Goal: Information Seeking & Learning: Learn about a topic

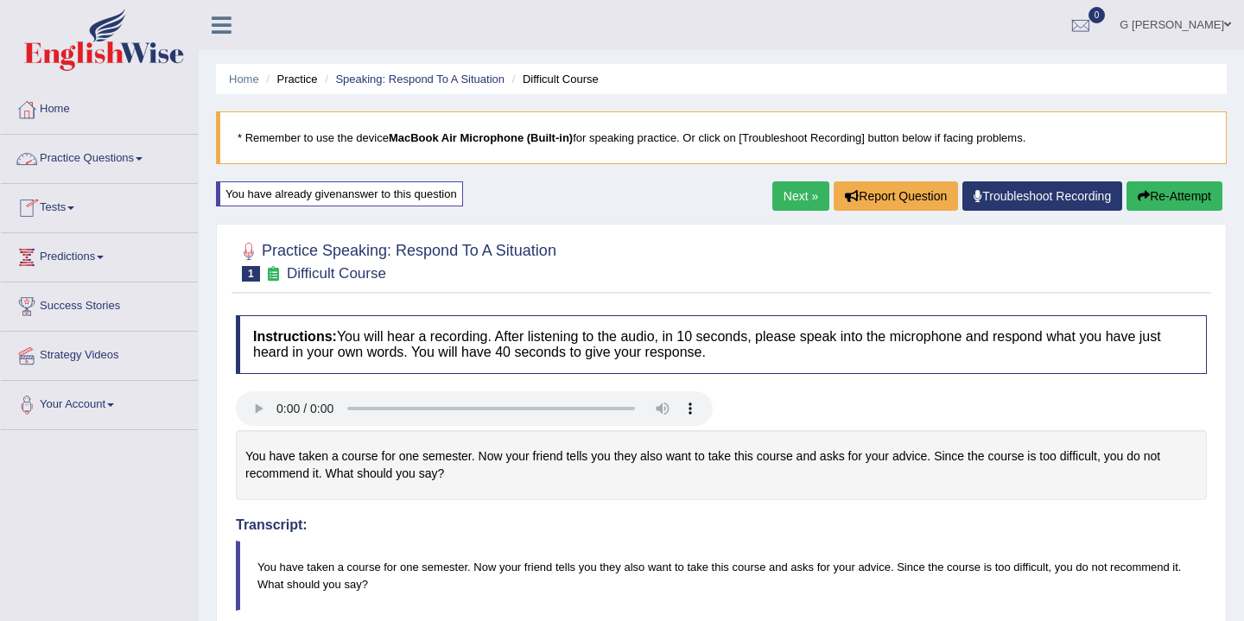
click at [153, 164] on link "Practice Questions" at bounding box center [99, 156] width 197 height 43
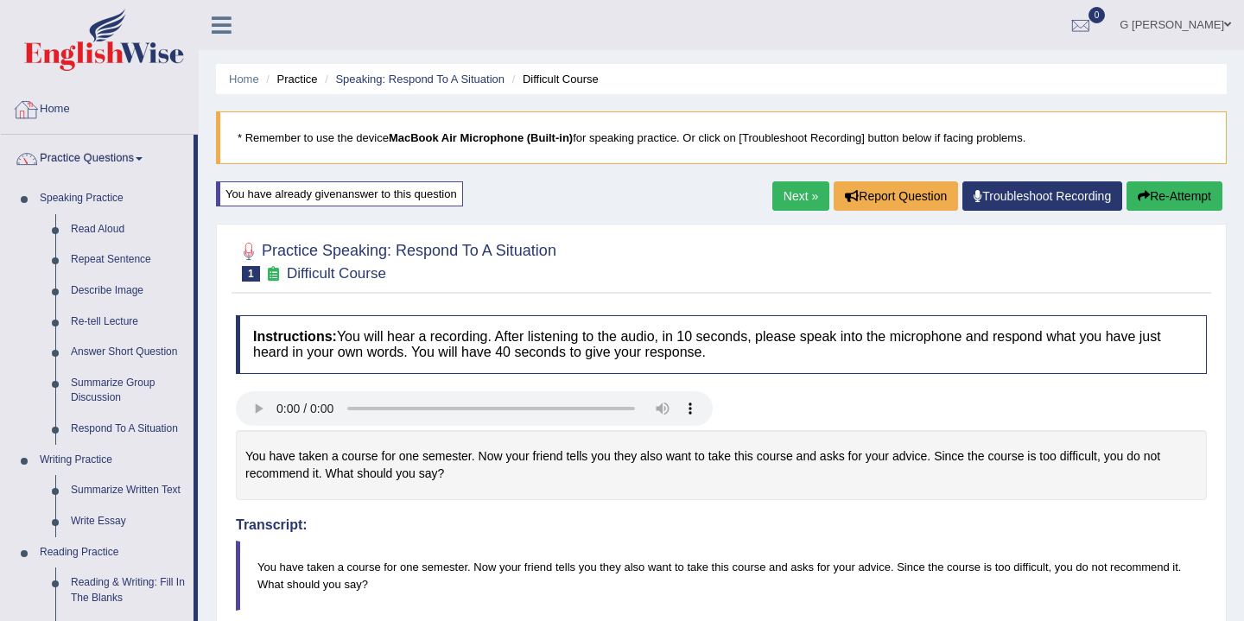
click at [84, 106] on link "Home" at bounding box center [99, 107] width 197 height 43
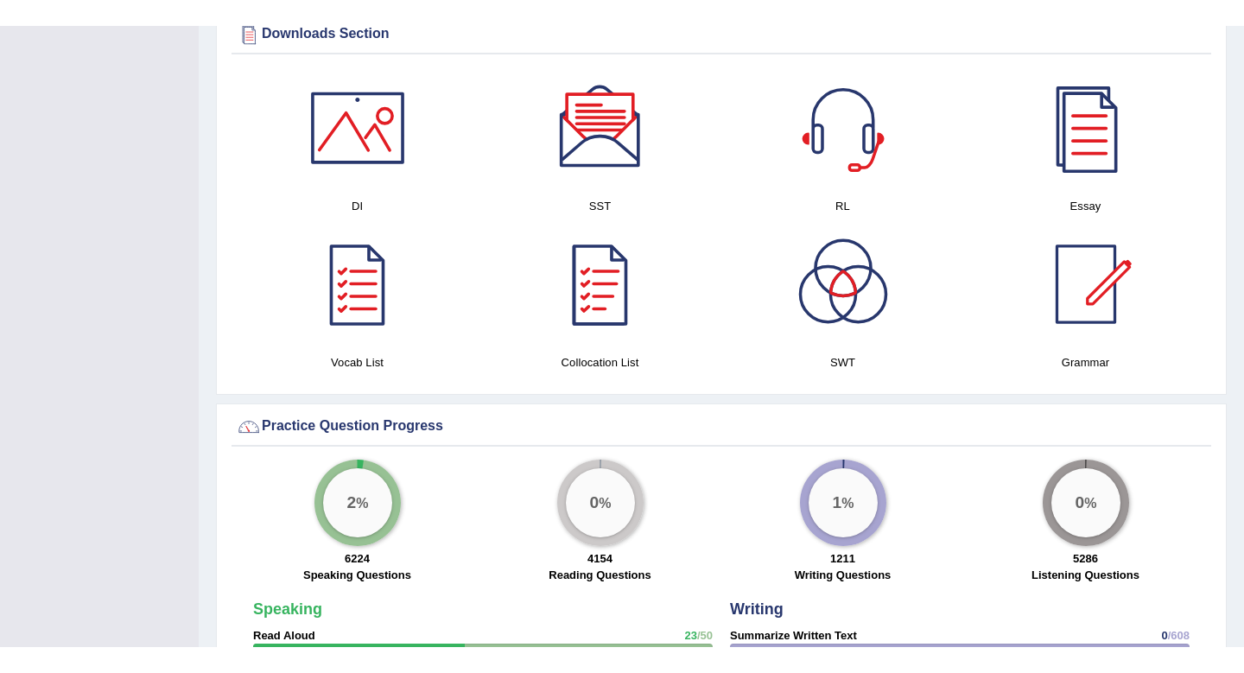
scroll to position [890, 0]
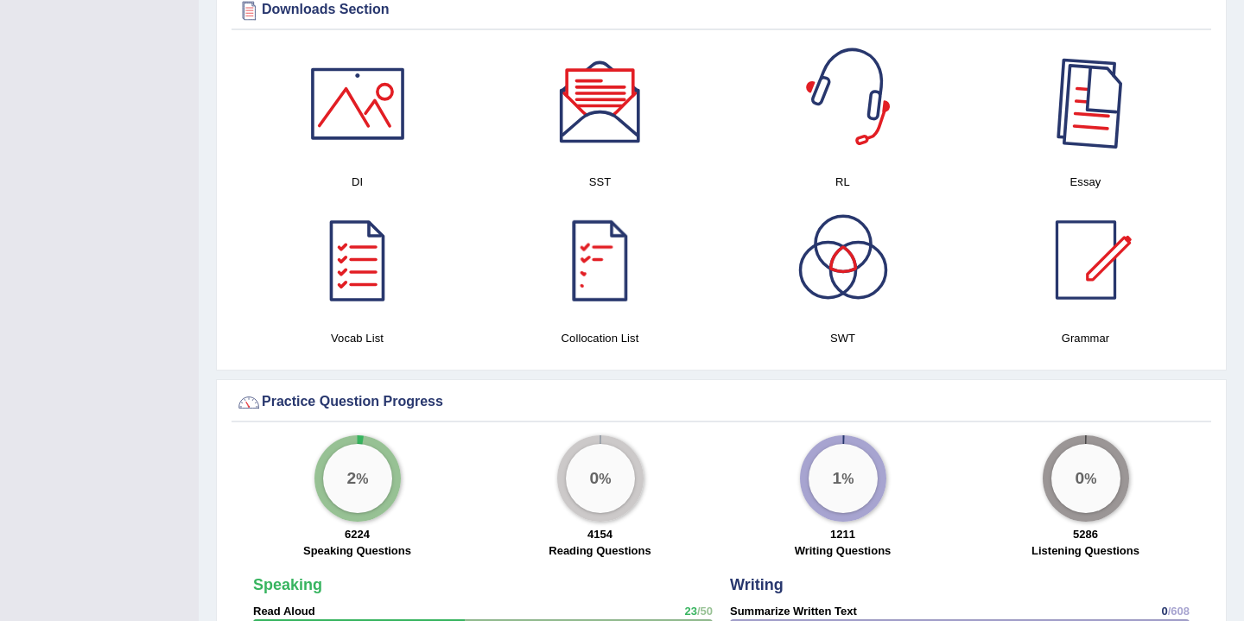
click at [1058, 100] on div at bounding box center [1086, 103] width 121 height 121
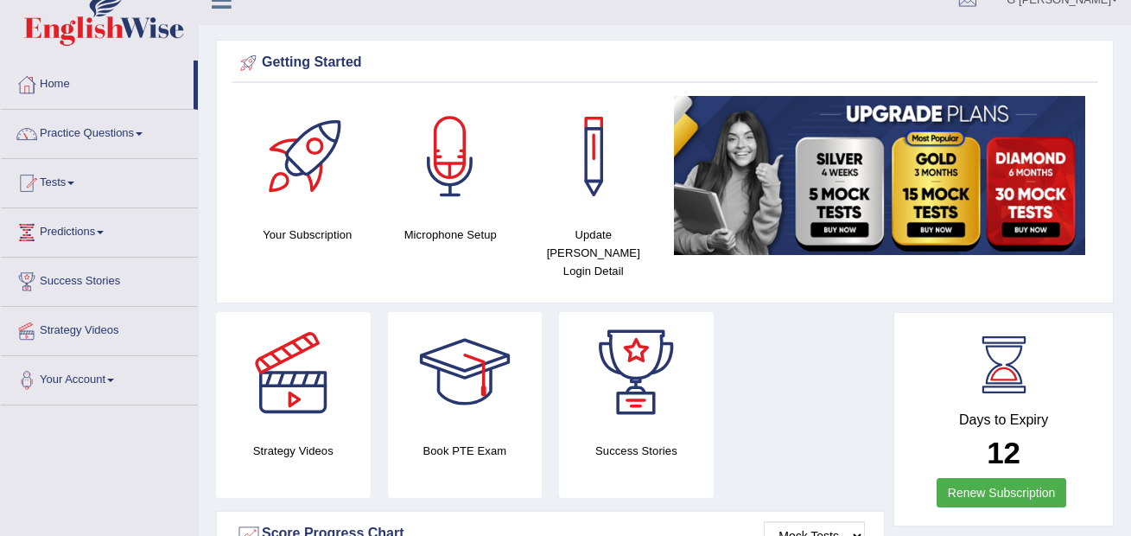
scroll to position [30, 0]
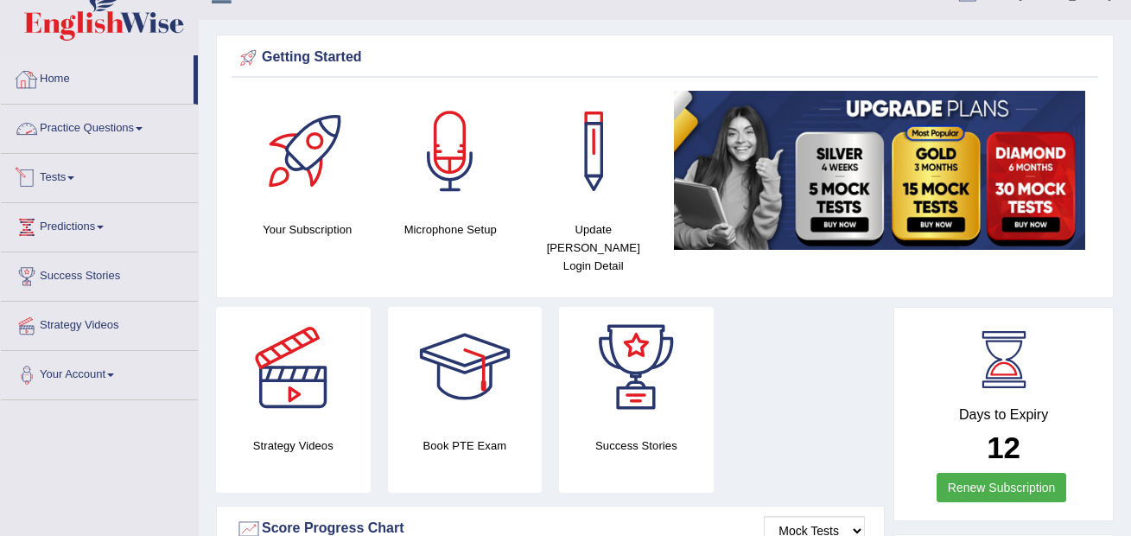
click at [149, 114] on link "Practice Questions" at bounding box center [99, 126] width 197 height 43
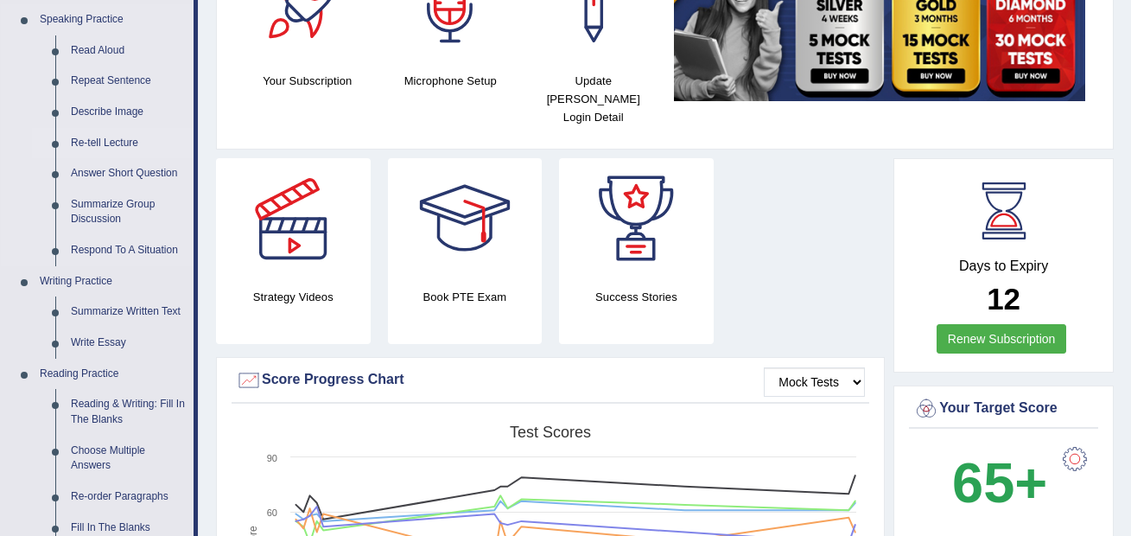
scroll to position [242, 0]
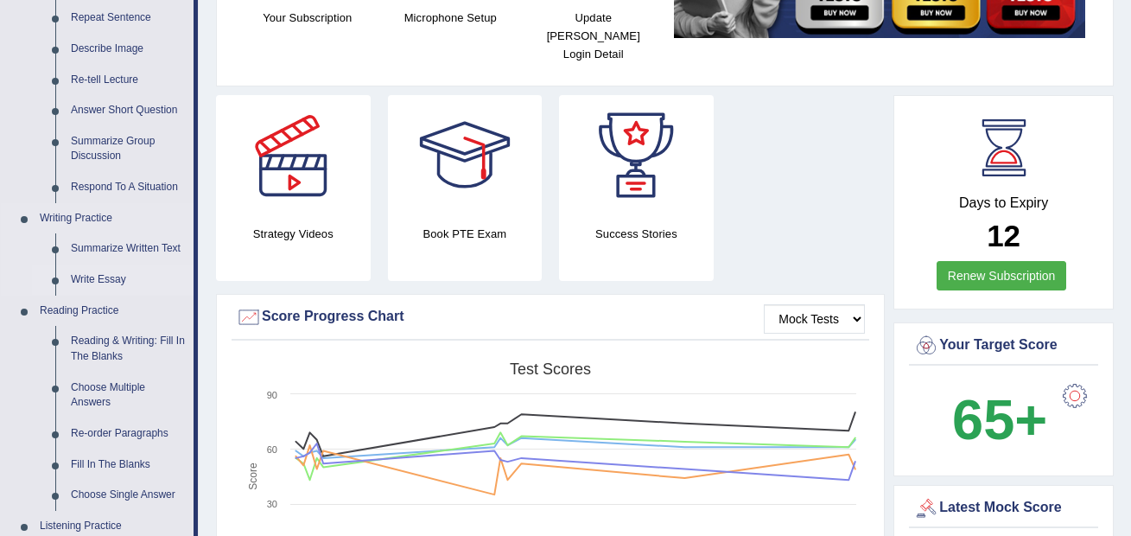
click at [119, 274] on link "Write Essay" at bounding box center [128, 279] width 130 height 31
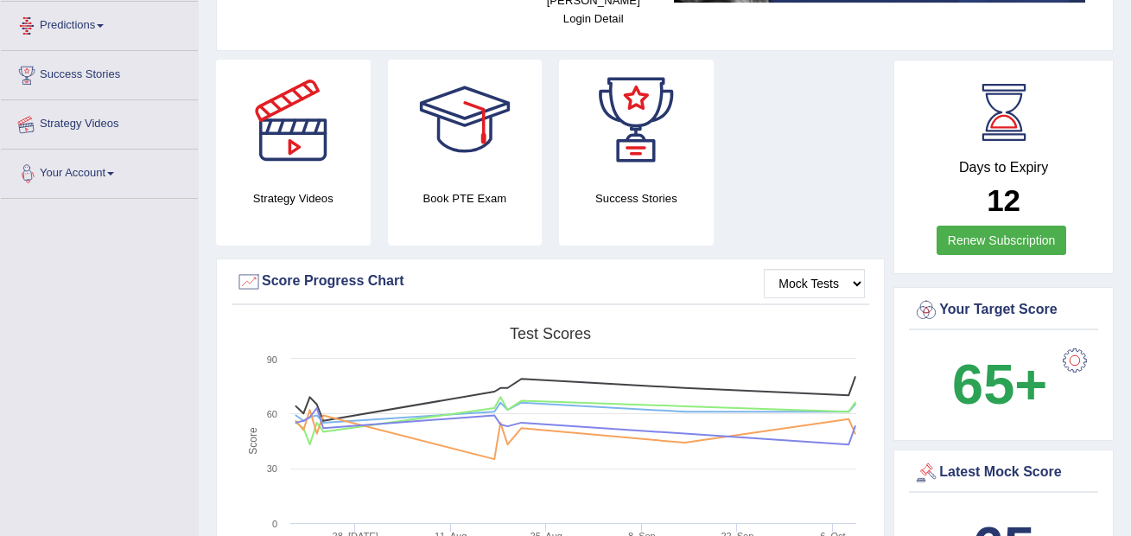
scroll to position [358, 0]
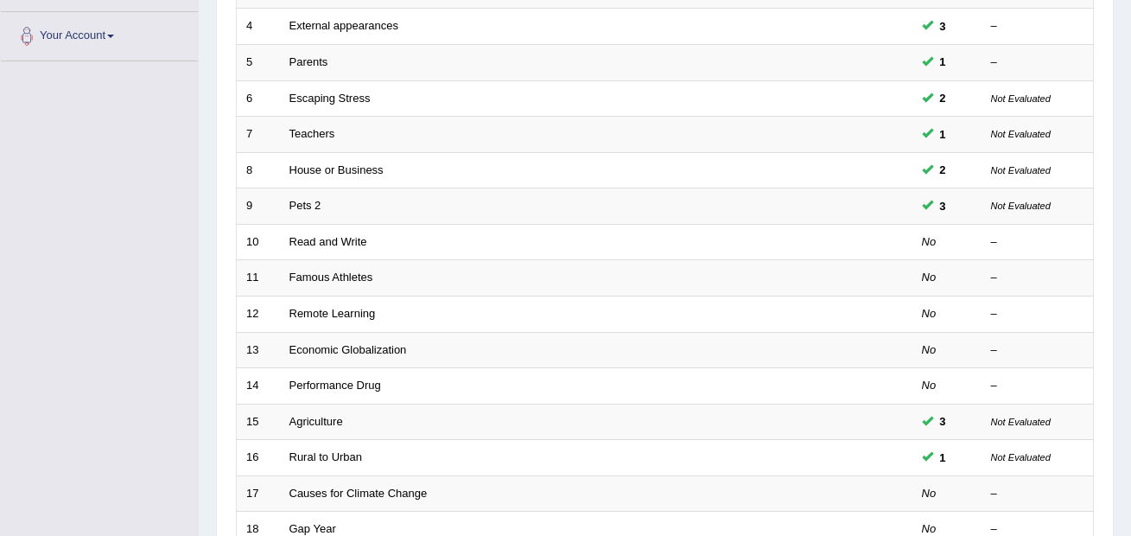
scroll to position [608, 0]
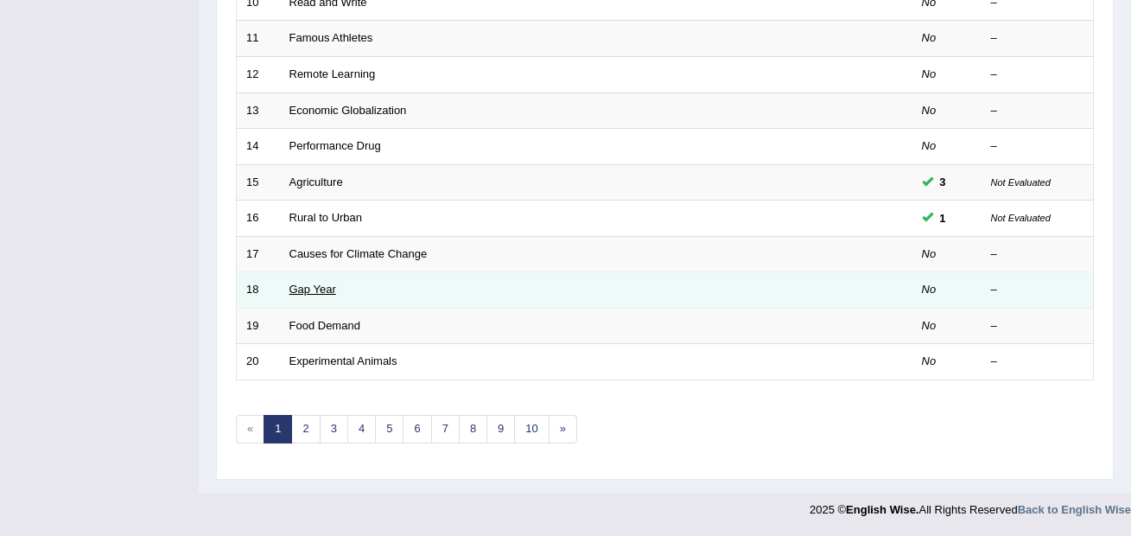
click at [321, 291] on link "Gap Year" at bounding box center [312, 289] width 47 height 13
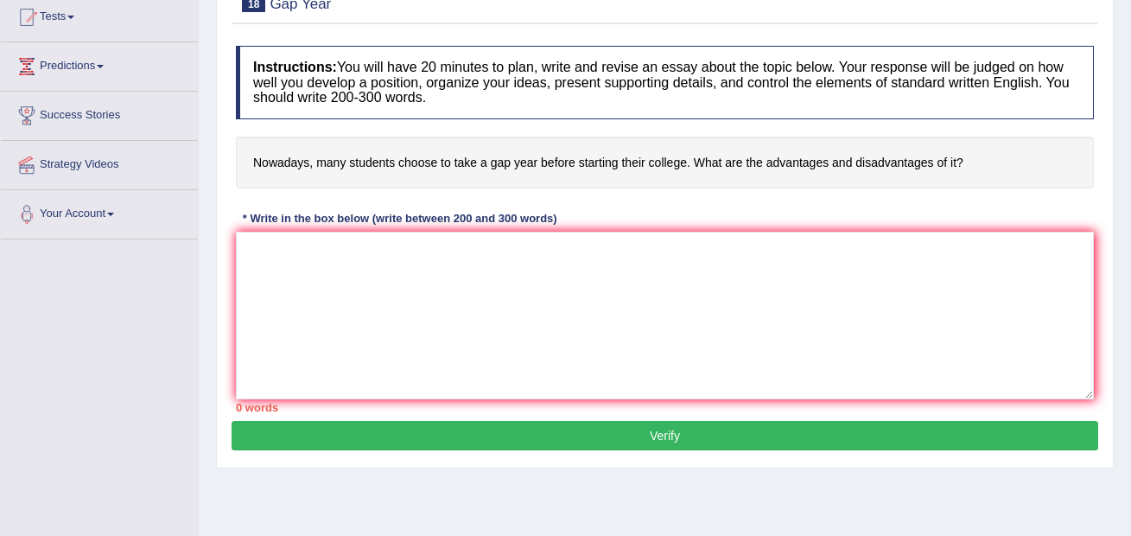
scroll to position [193, 0]
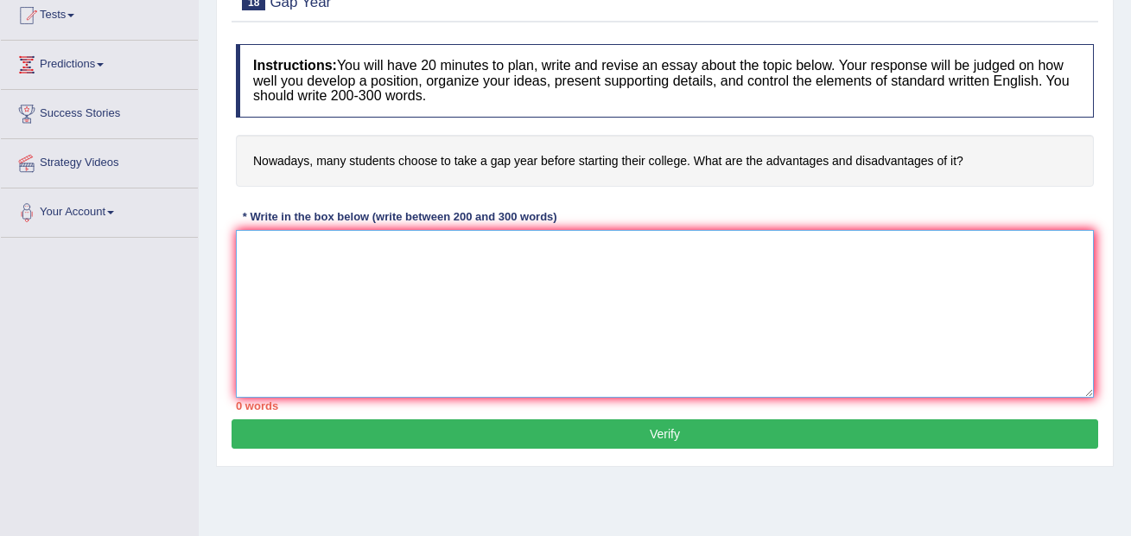
click at [451, 284] on textarea at bounding box center [665, 314] width 858 height 168
paste textarea "🌍 UNIVERSAL PTE ESSAY TEMPLATE (Use for Any Essay Type) 🟩 INTRODUCTION In recen…"
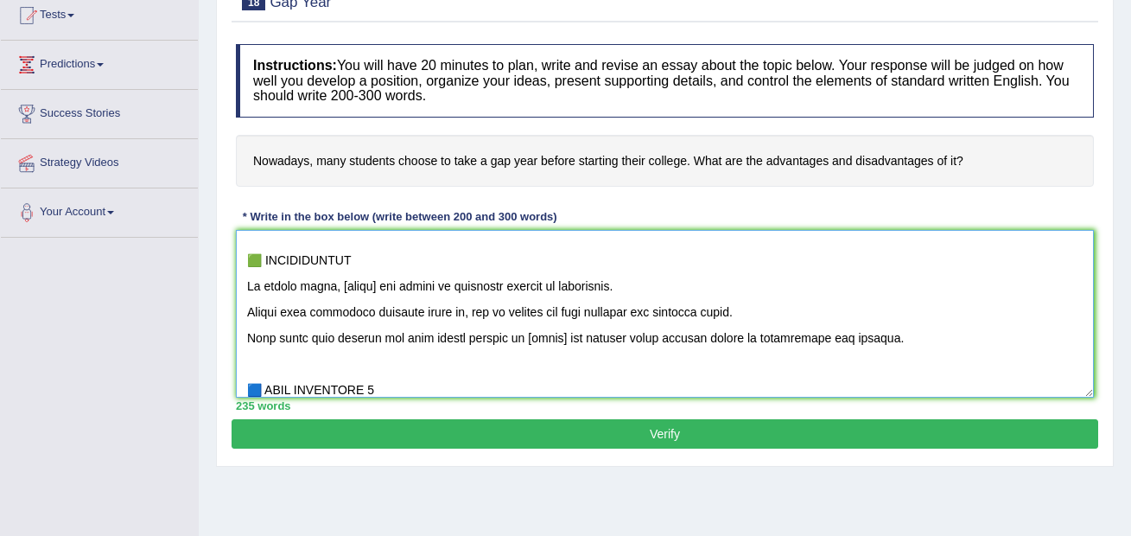
scroll to position [37, 0]
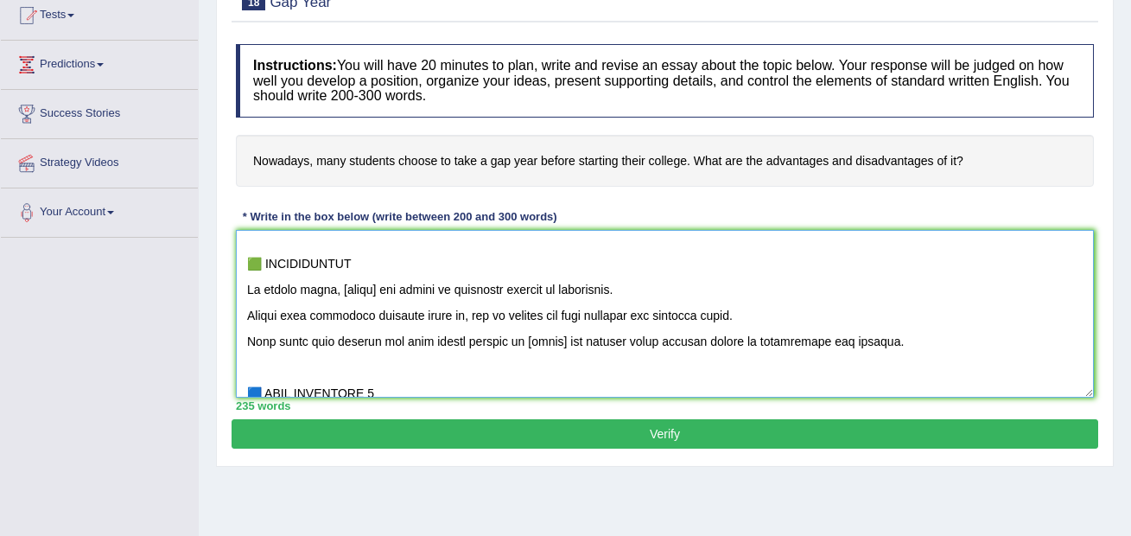
drag, startPoint x: 872, startPoint y: 345, endPoint x: 788, endPoint y: 257, distance: 121.6
click at [788, 257] on textarea at bounding box center [665, 314] width 858 height 168
click at [788, 263] on textarea at bounding box center [665, 314] width 858 height 168
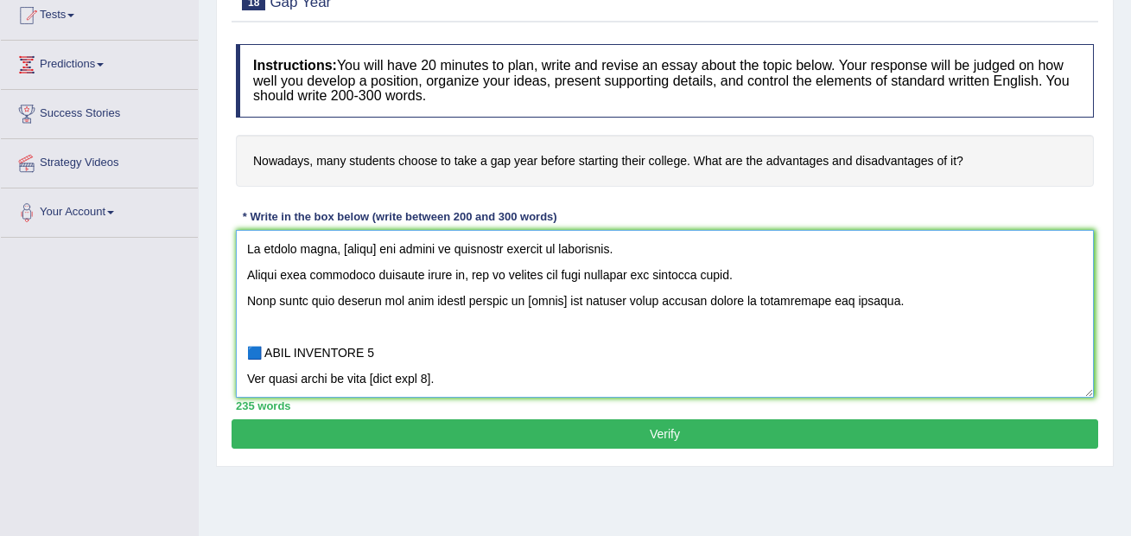
scroll to position [63, 0]
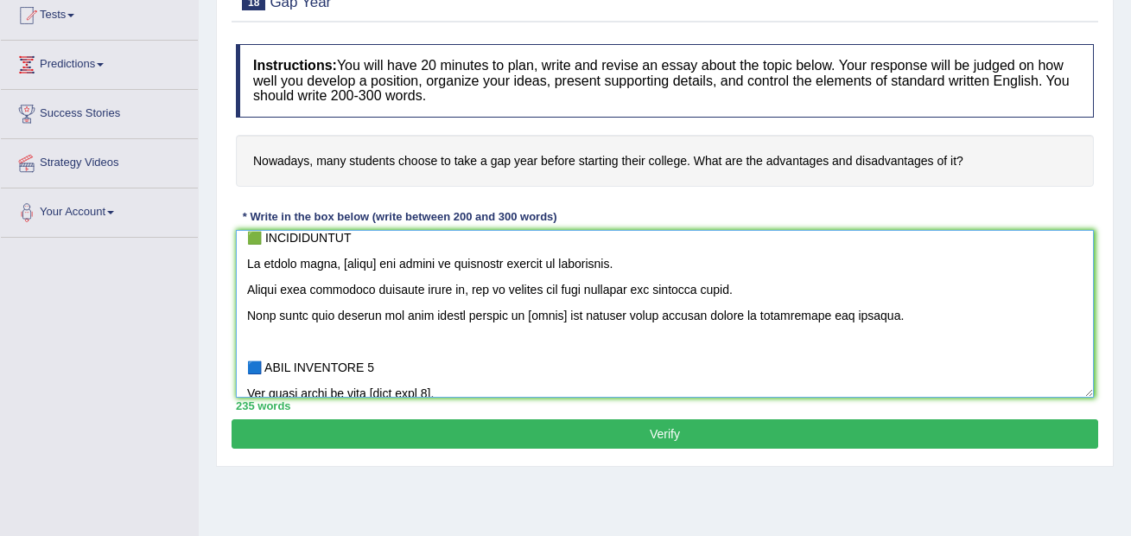
click at [439, 356] on textarea at bounding box center [665, 314] width 858 height 168
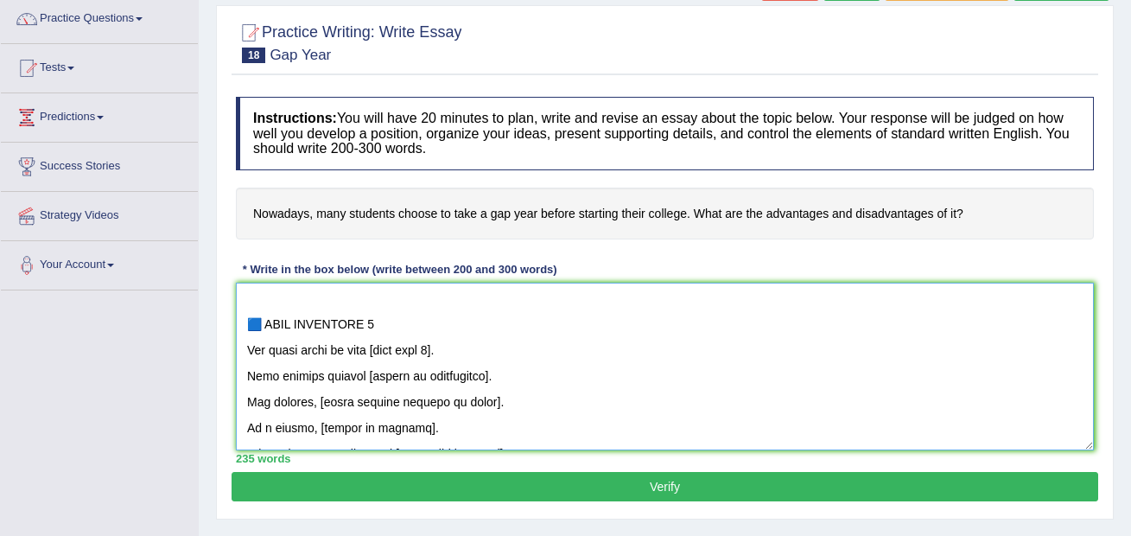
scroll to position [166, 0]
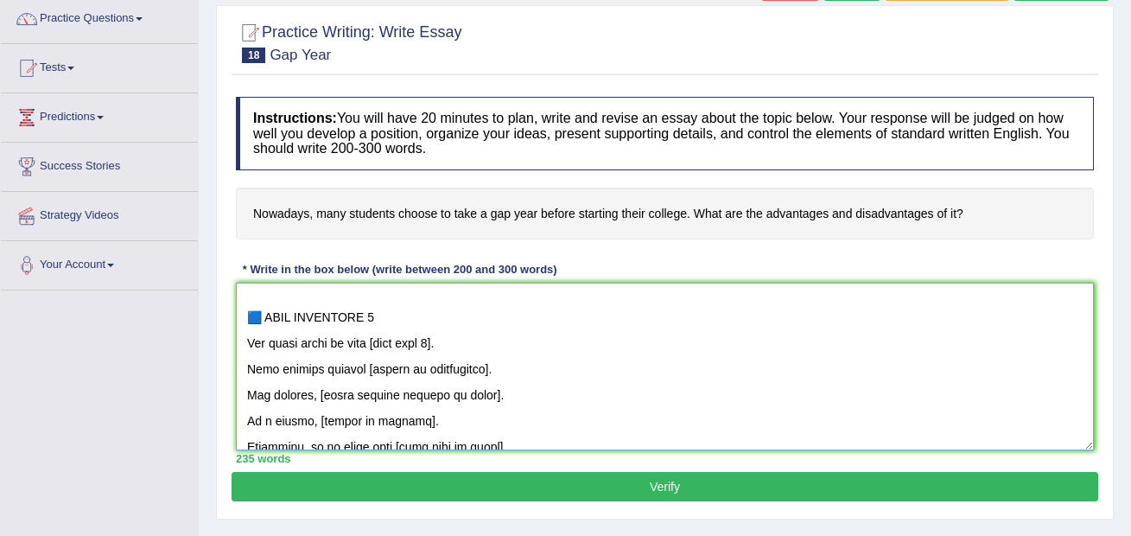
click at [377, 373] on textarea at bounding box center [665, 367] width 858 height 168
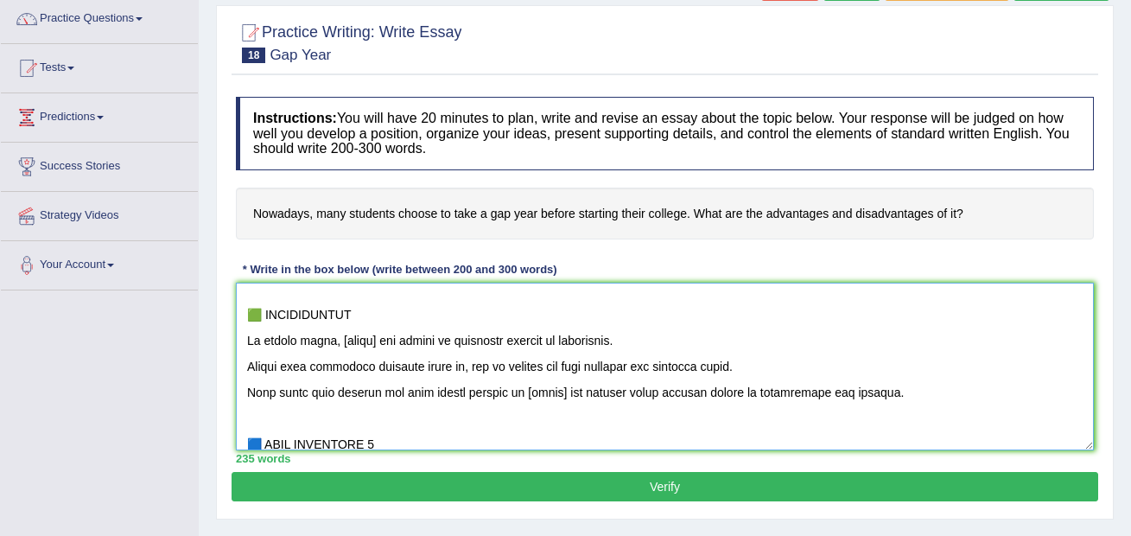
scroll to position [50, 0]
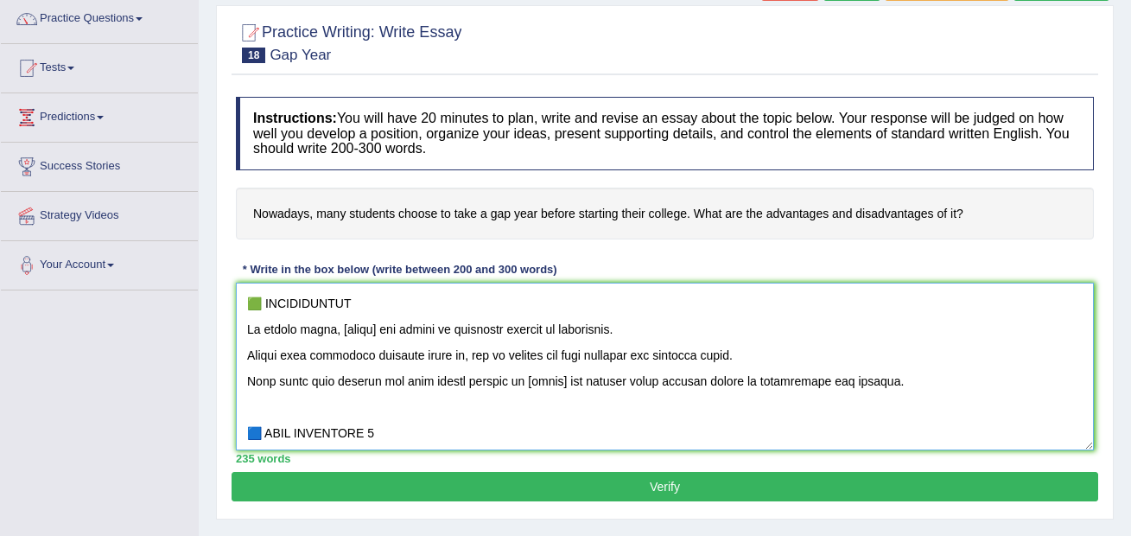
click at [376, 405] on textarea at bounding box center [665, 367] width 858 height 168
drag, startPoint x: 244, startPoint y: 332, endPoint x: 668, endPoint y: 393, distance: 428.7
click at [670, 394] on textarea at bounding box center [665, 367] width 858 height 168
click at [865, 385] on textarea at bounding box center [665, 367] width 858 height 168
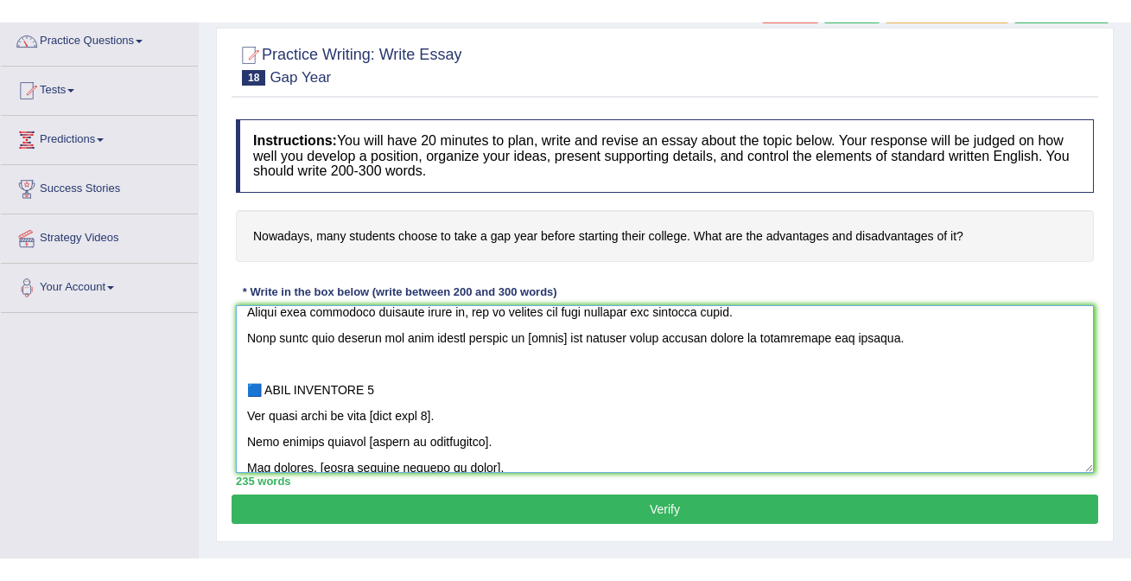
scroll to position [0, 0]
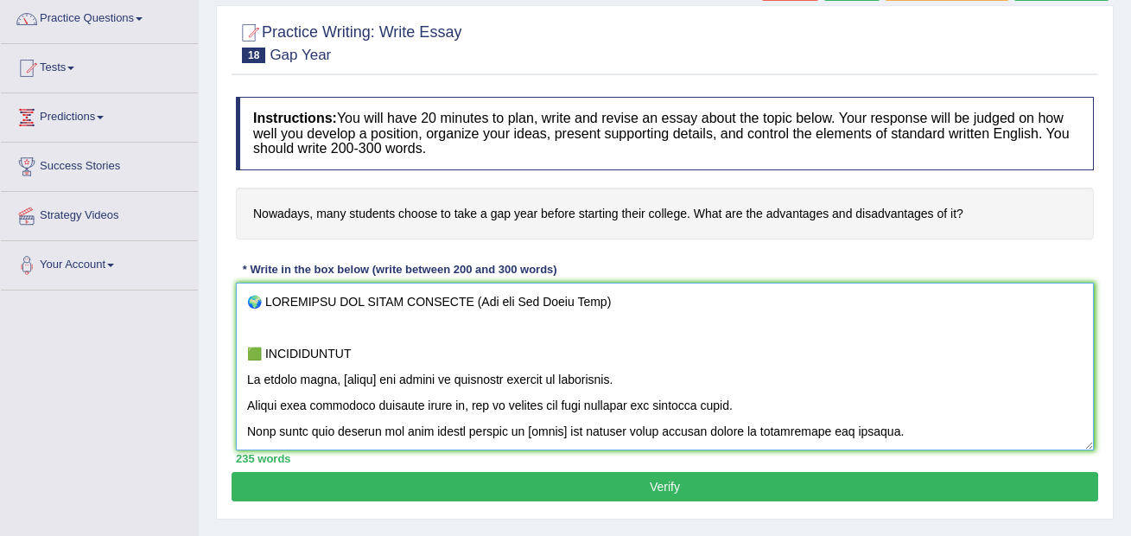
type textarea "🌍 UNIVERSAL PTE ESSAY TEMPLATE (Use for Any Essay Type) 🟩 INTRODUCTION In recen…"
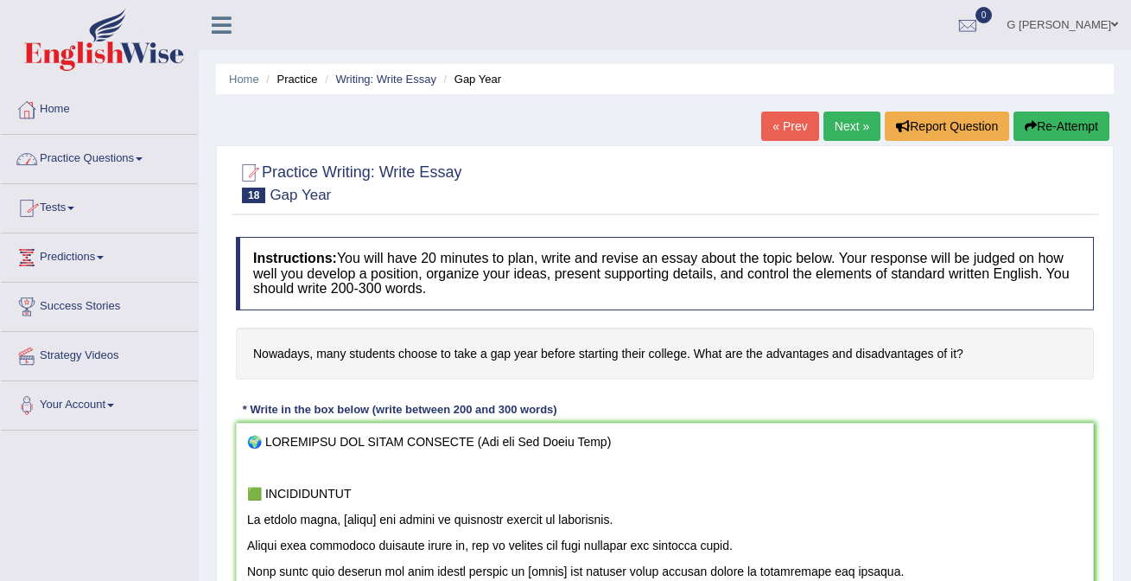
click at [142, 95] on link "Home" at bounding box center [99, 107] width 197 height 43
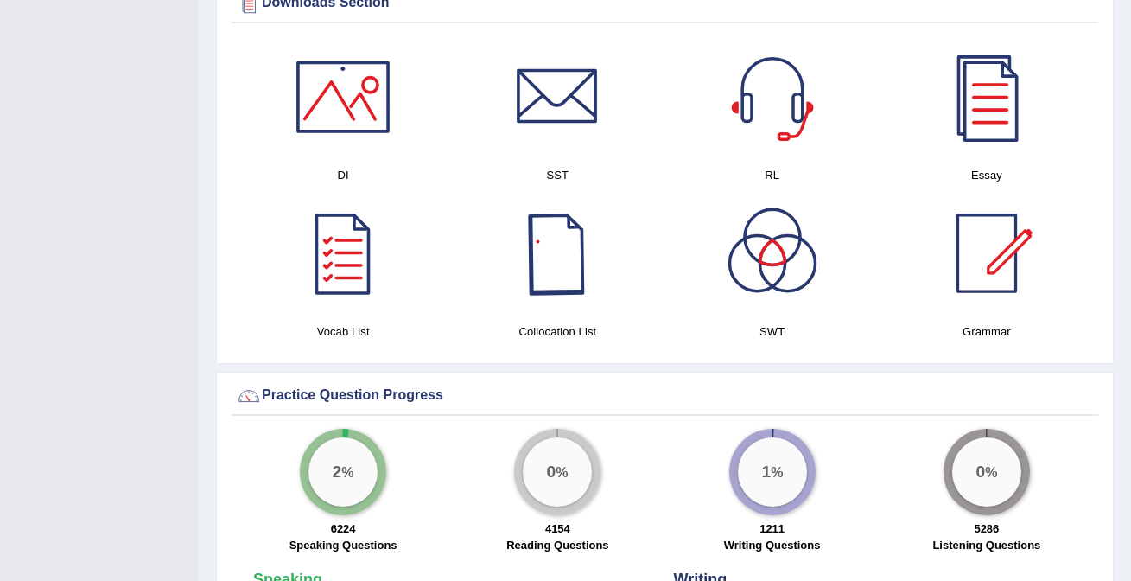
scroll to position [902, 0]
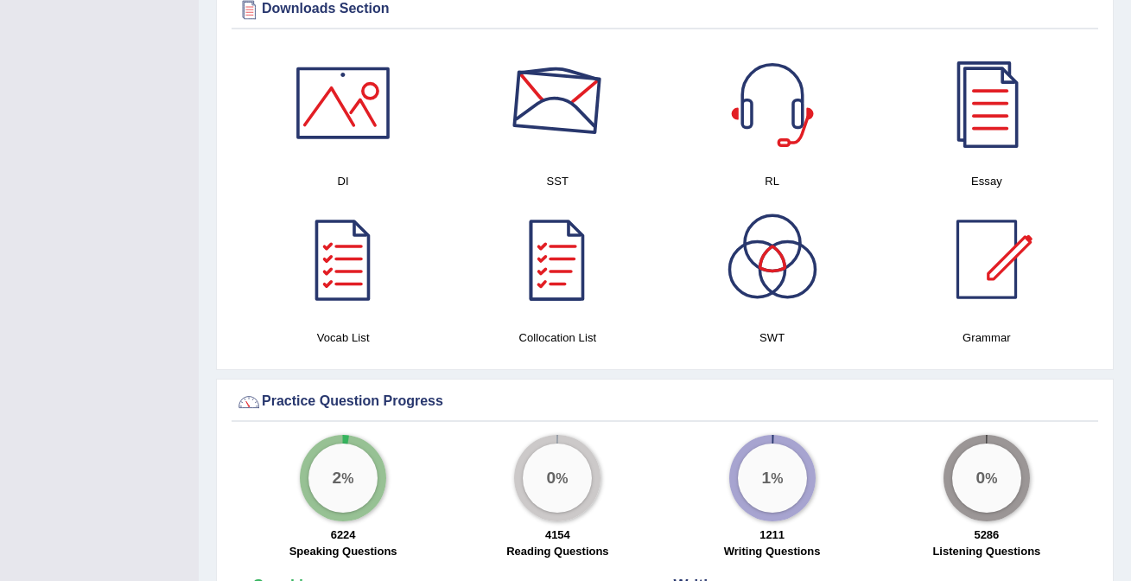
click at [587, 85] on div at bounding box center [557, 102] width 121 height 121
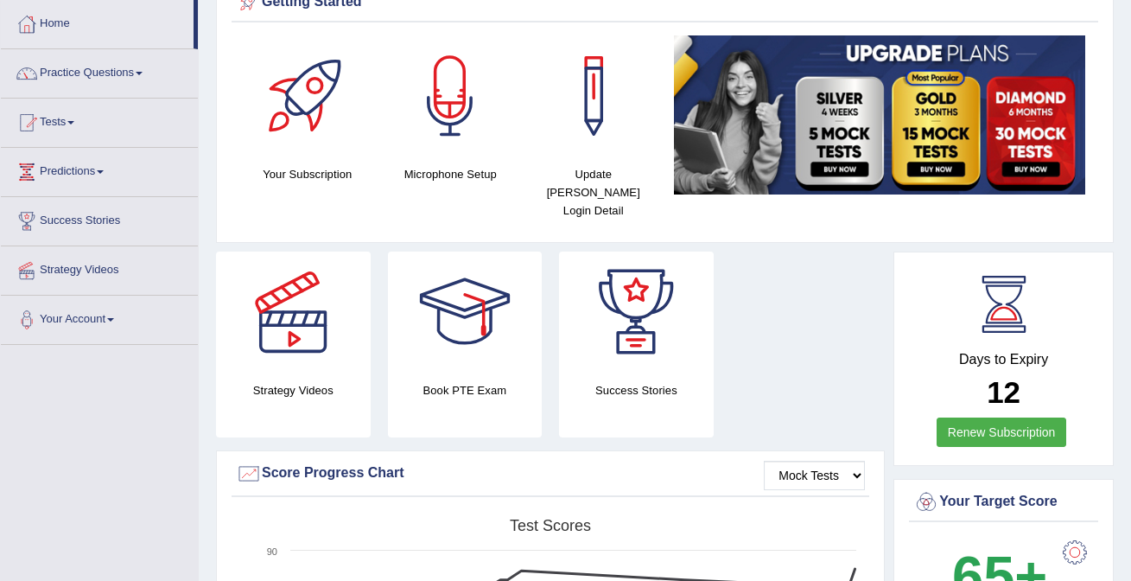
scroll to position [0, 0]
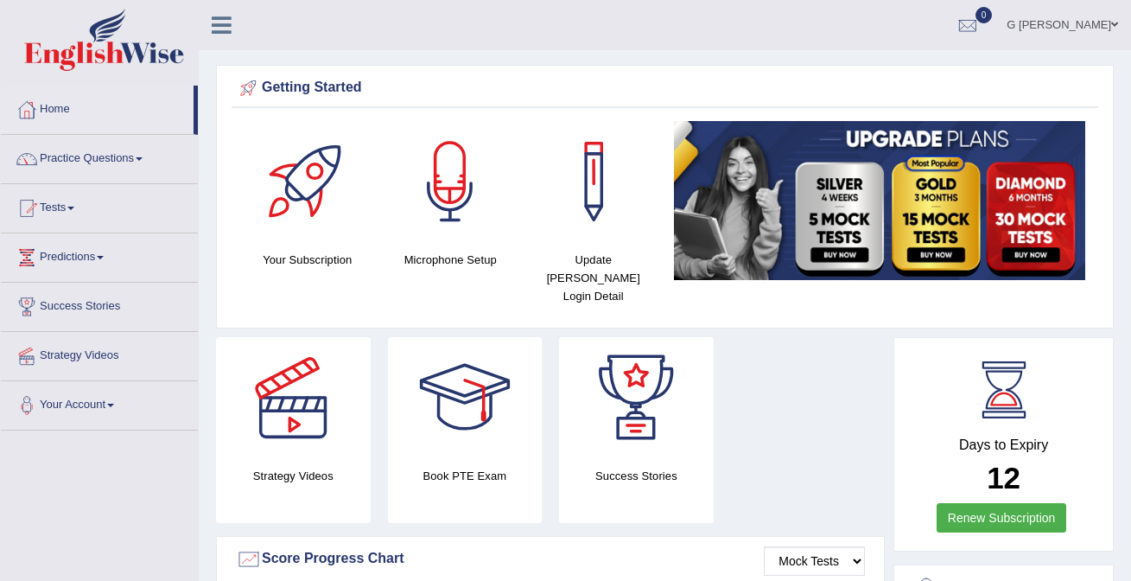
drag, startPoint x: 271, startPoint y: 88, endPoint x: 328, endPoint y: 93, distance: 57.3
click at [338, 93] on div "Getting Started" at bounding box center [665, 88] width 858 height 26
click at [169, 168] on link "Practice Questions" at bounding box center [99, 156] width 197 height 43
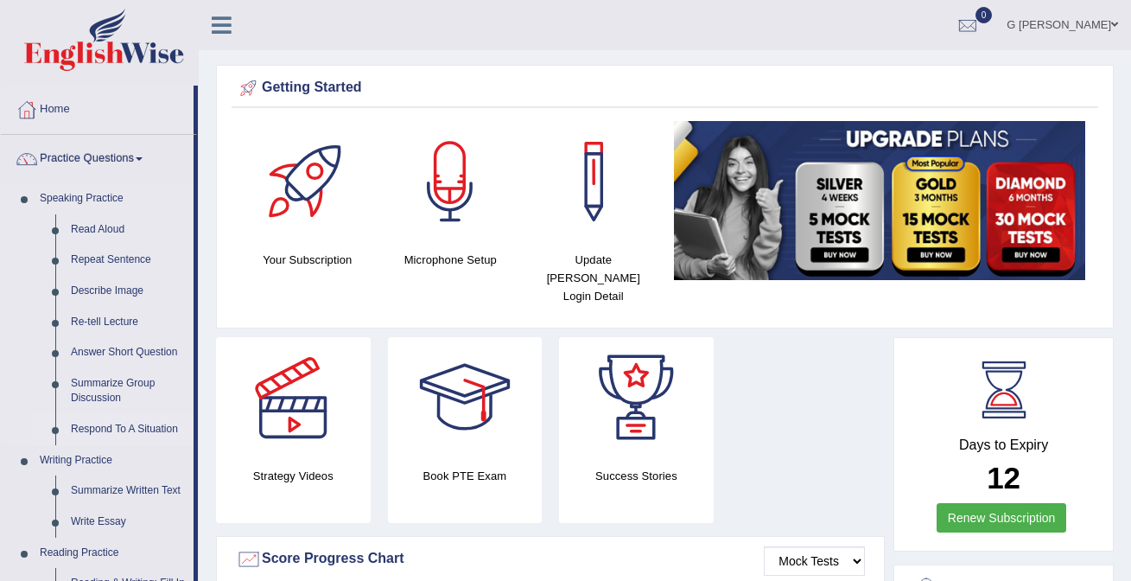
click at [142, 420] on link "Respond To A Situation" at bounding box center [128, 429] width 130 height 31
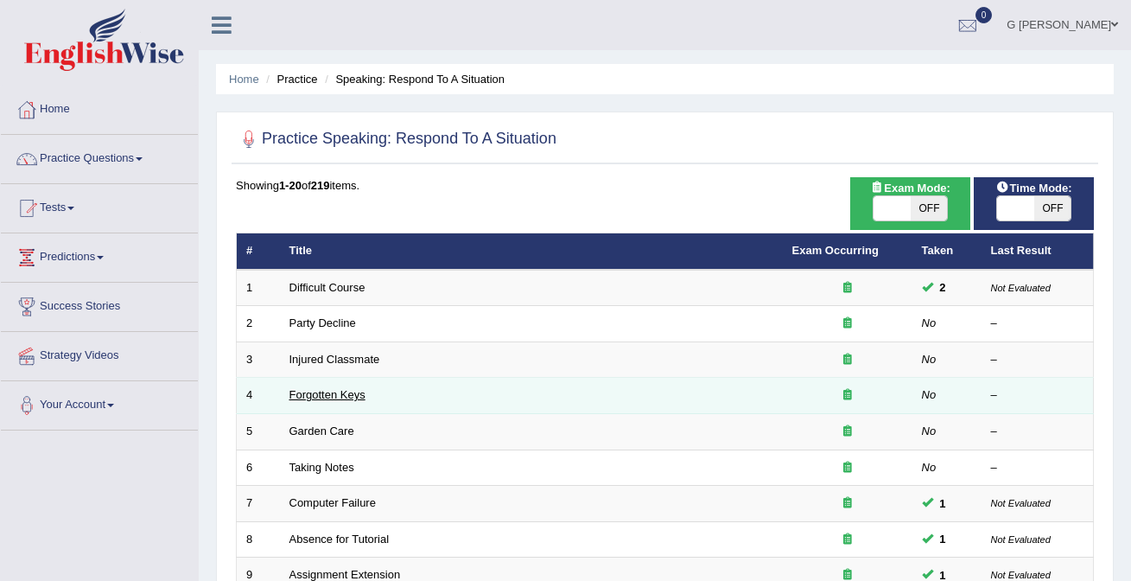
click at [335, 394] on link "Forgotten Keys" at bounding box center [327, 394] width 76 height 13
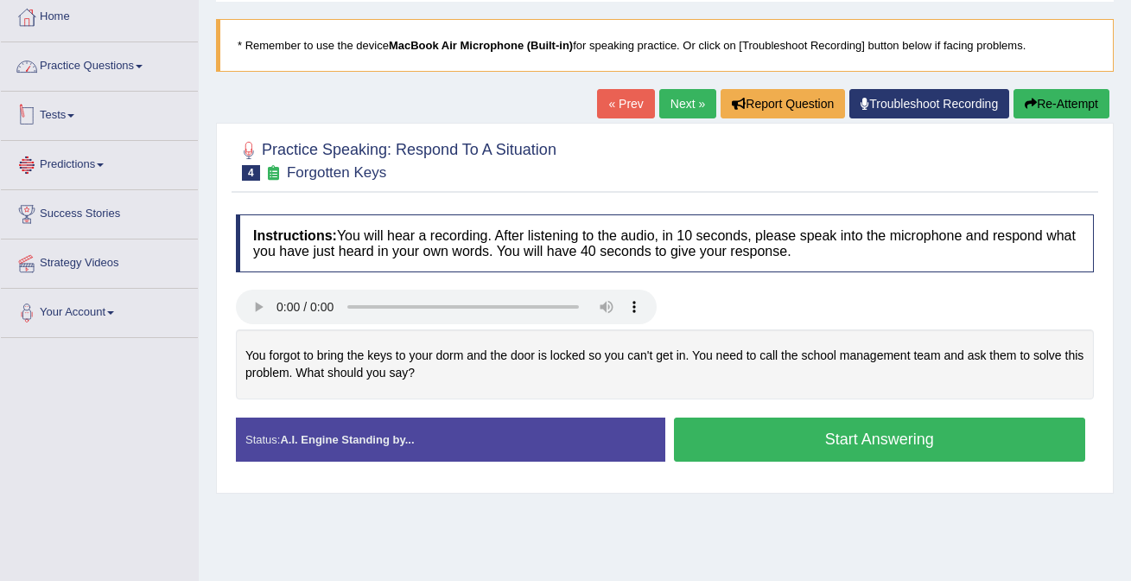
click at [117, 77] on link "Practice Questions" at bounding box center [99, 63] width 197 height 43
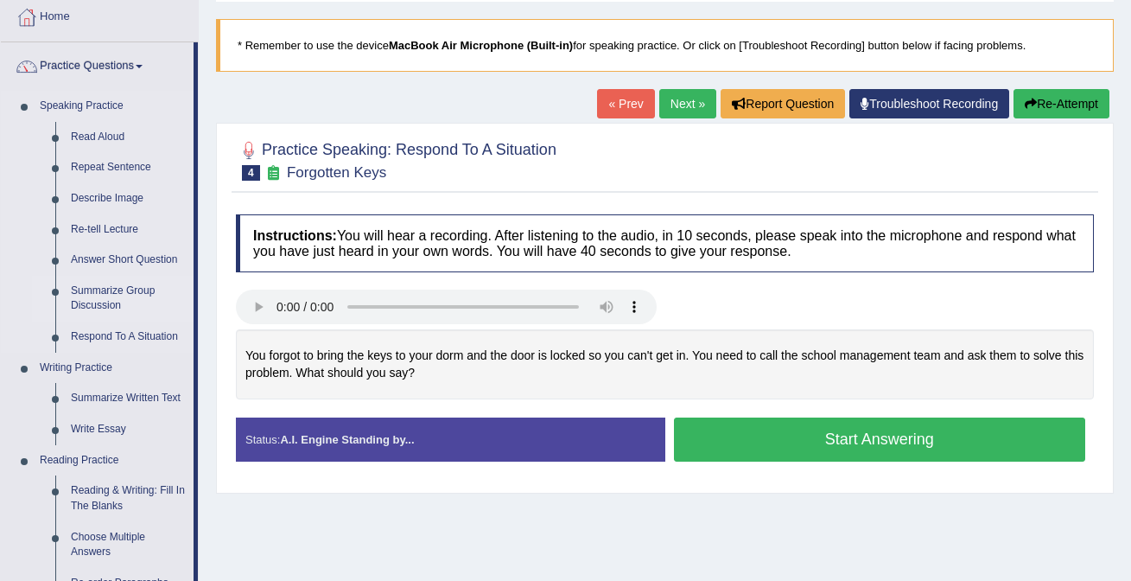
click at [120, 302] on link "Summarize Group Discussion" at bounding box center [128, 299] width 130 height 46
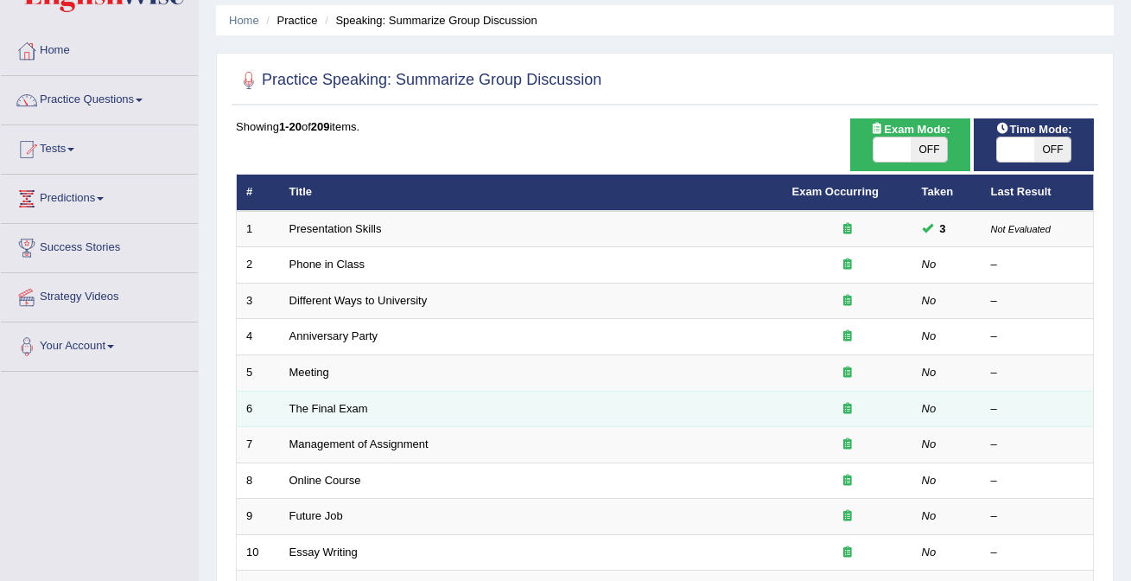
scroll to position [62, 0]
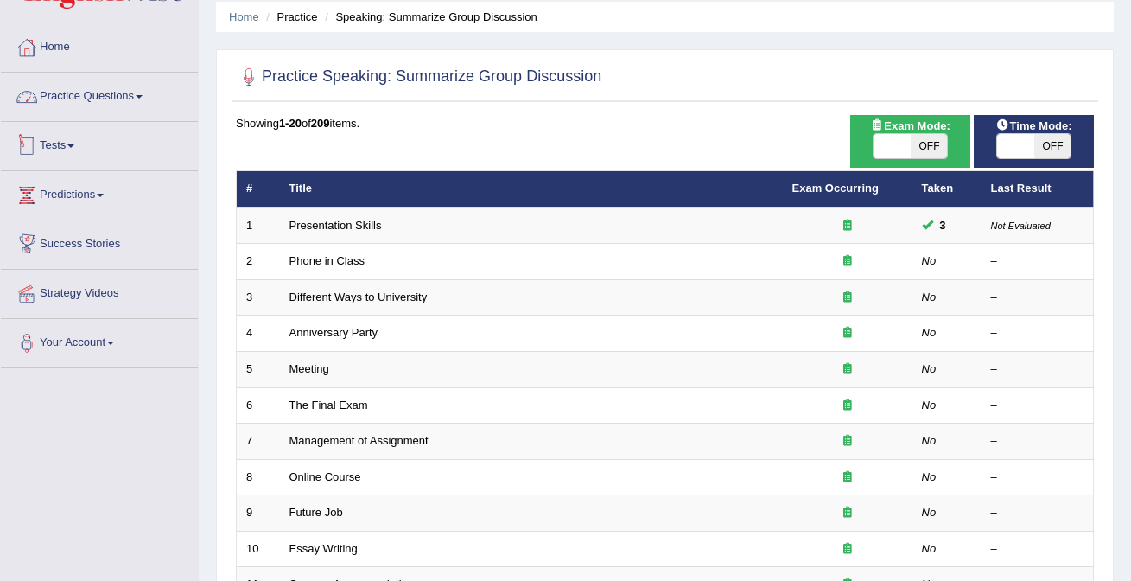
click at [156, 104] on link "Practice Questions" at bounding box center [99, 94] width 197 height 43
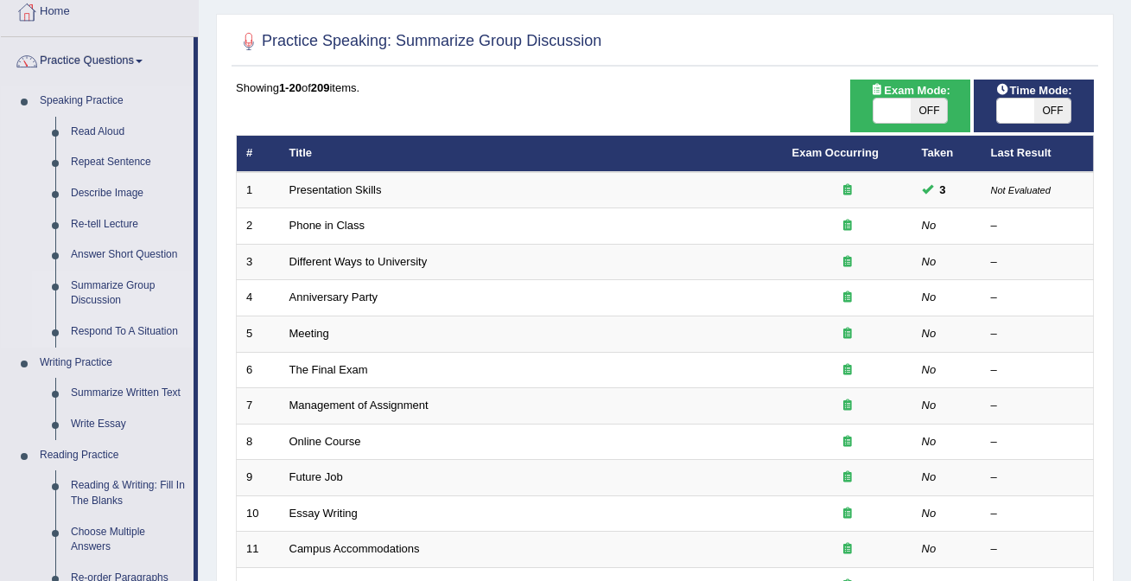
scroll to position [111, 0]
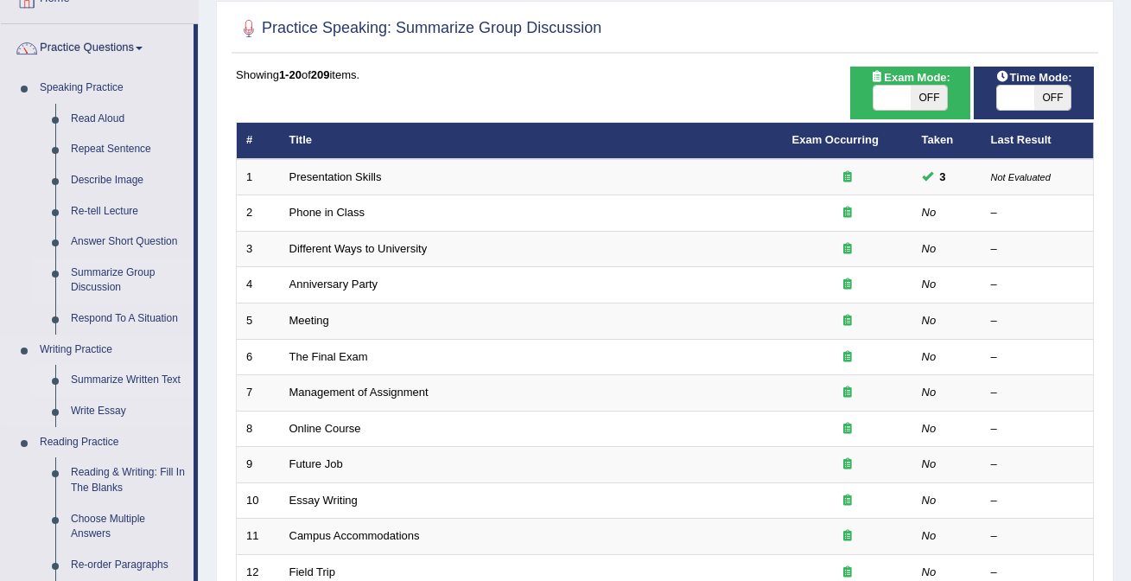
click at [171, 386] on link "Summarize Written Text" at bounding box center [128, 380] width 130 height 31
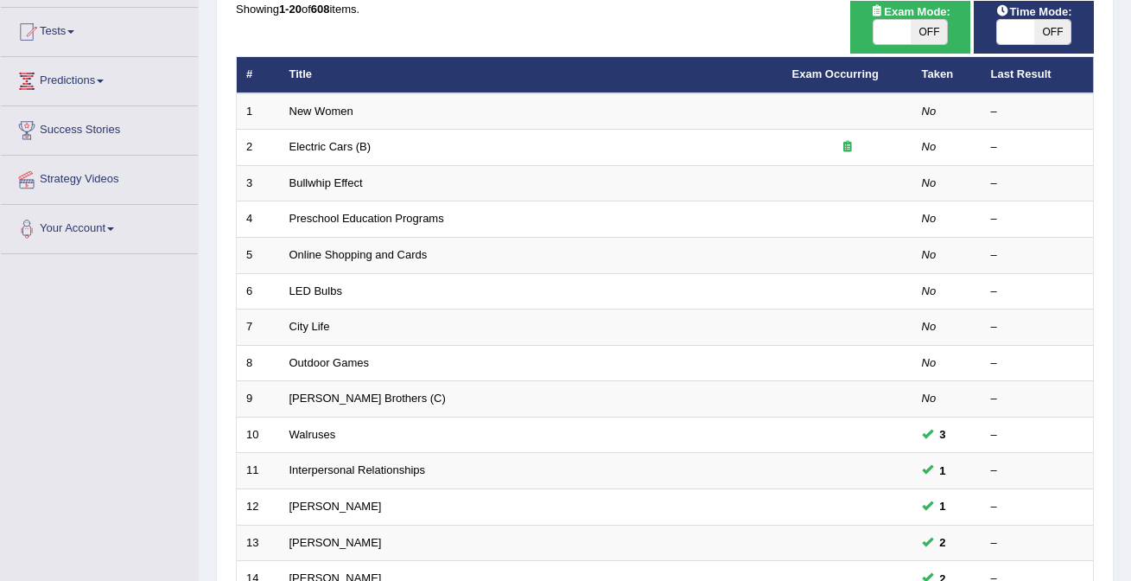
scroll to position [179, 0]
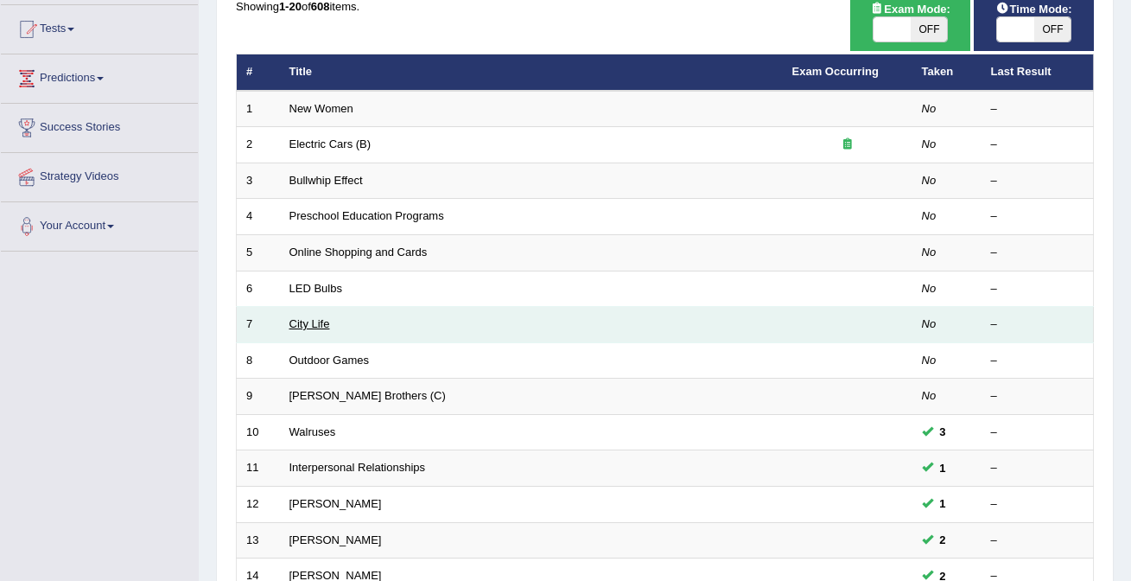
click at [320, 321] on link "City Life" at bounding box center [309, 323] width 41 height 13
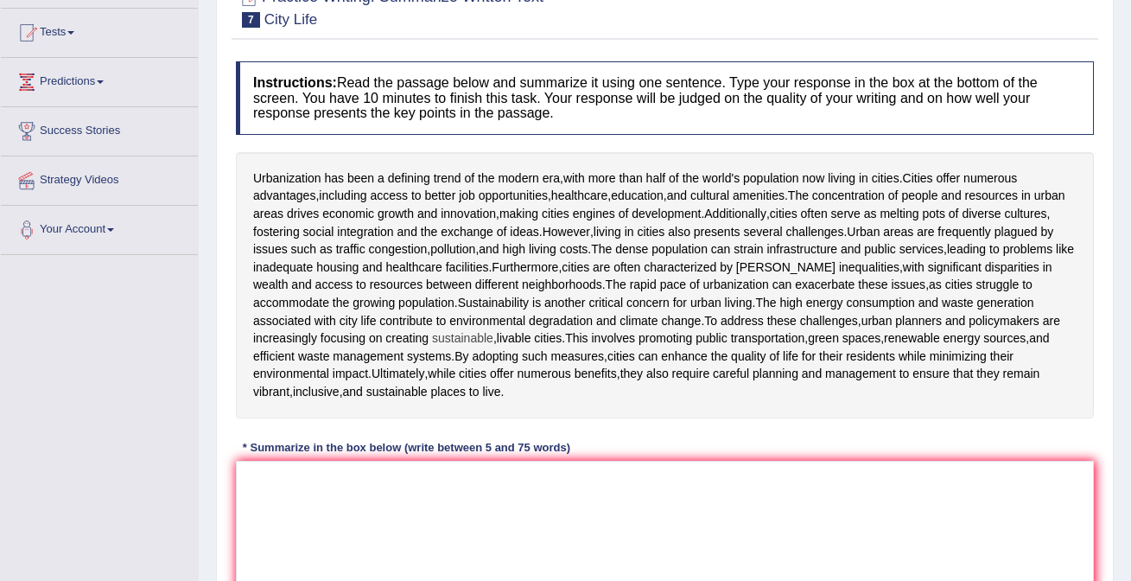
scroll to position [175, 0]
click at [419, 488] on textarea at bounding box center [665, 545] width 858 height 168
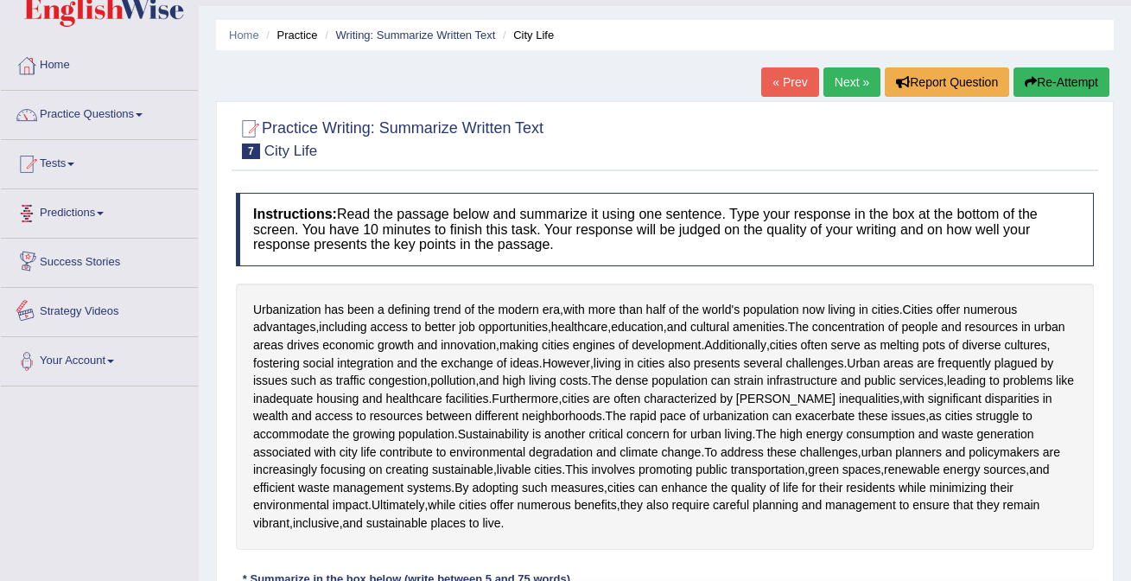
scroll to position [42, 0]
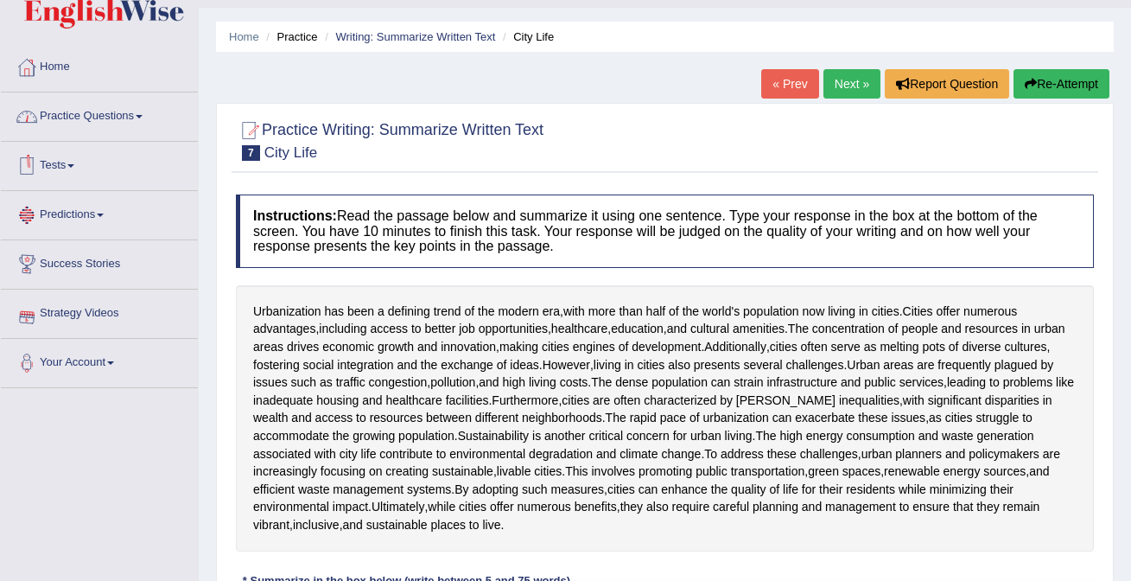
click at [117, 124] on link "Practice Questions" at bounding box center [99, 113] width 197 height 43
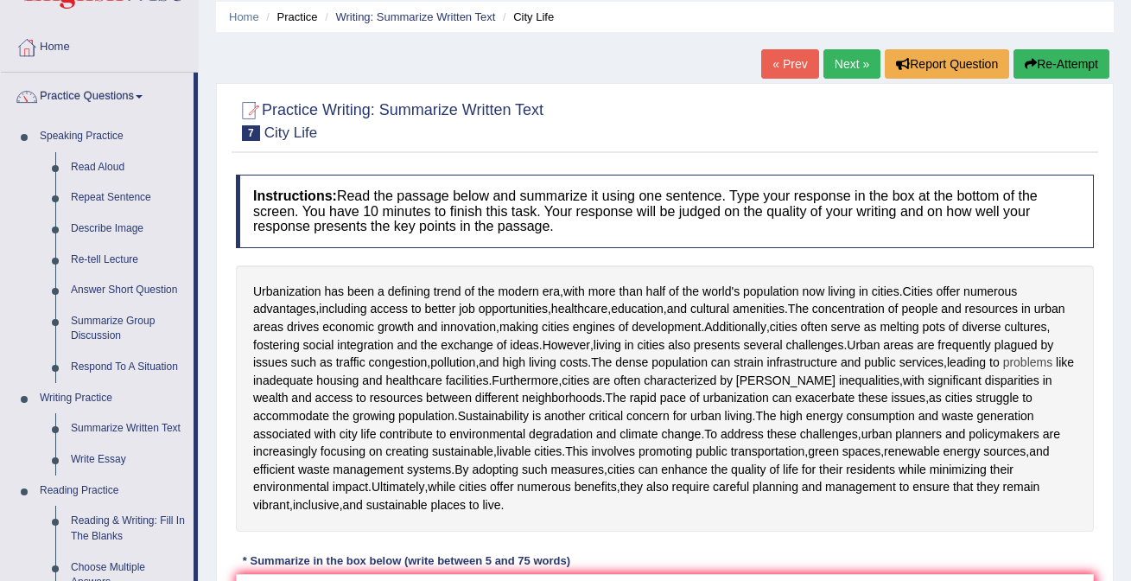
scroll to position [31, 0]
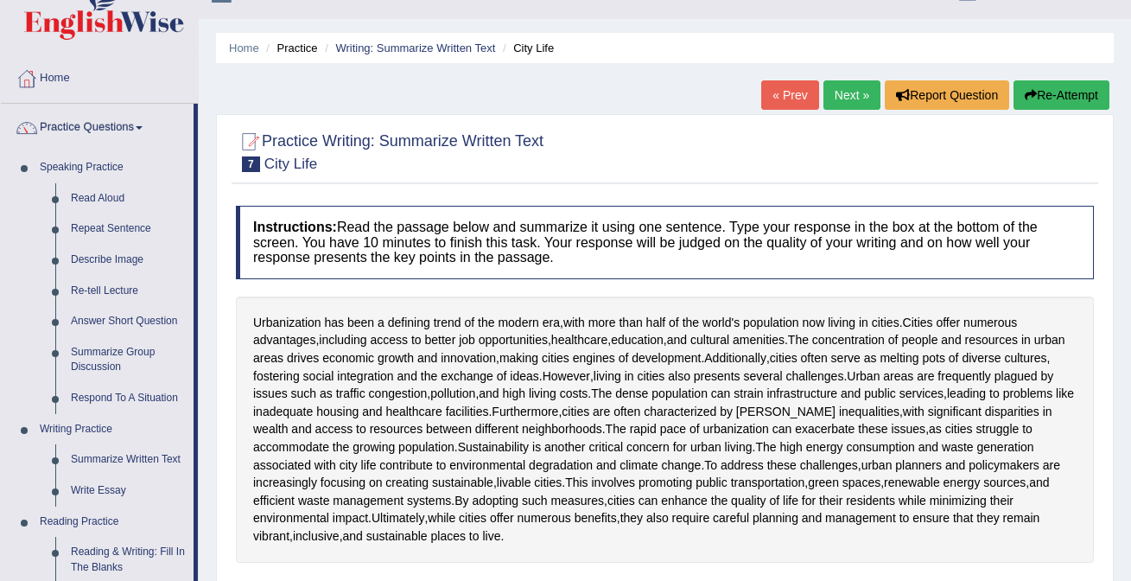
drag, startPoint x: 248, startPoint y: 221, endPoint x: 549, endPoint y: 254, distance: 302.5
click at [550, 252] on h4 "Instructions: Read the passage below and summarize it using one sentence. Type …" at bounding box center [665, 242] width 858 height 73
drag, startPoint x: 562, startPoint y: 256, endPoint x: 527, endPoint y: 233, distance: 41.9
click at [528, 233] on h4 "Instructions: Read the passage below and summarize it using one sentence. Type …" at bounding box center [665, 242] width 858 height 73
click at [527, 233] on h4 "Instructions: Read the passage below and summarize it using one sentence. Type …" at bounding box center [665, 242] width 858 height 73
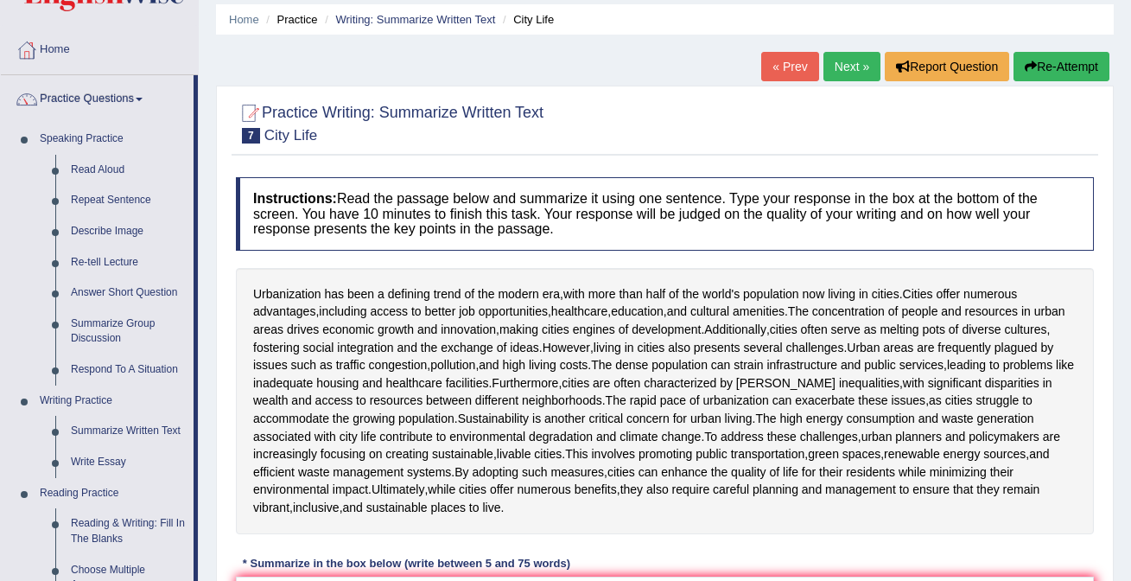
scroll to position [63, 0]
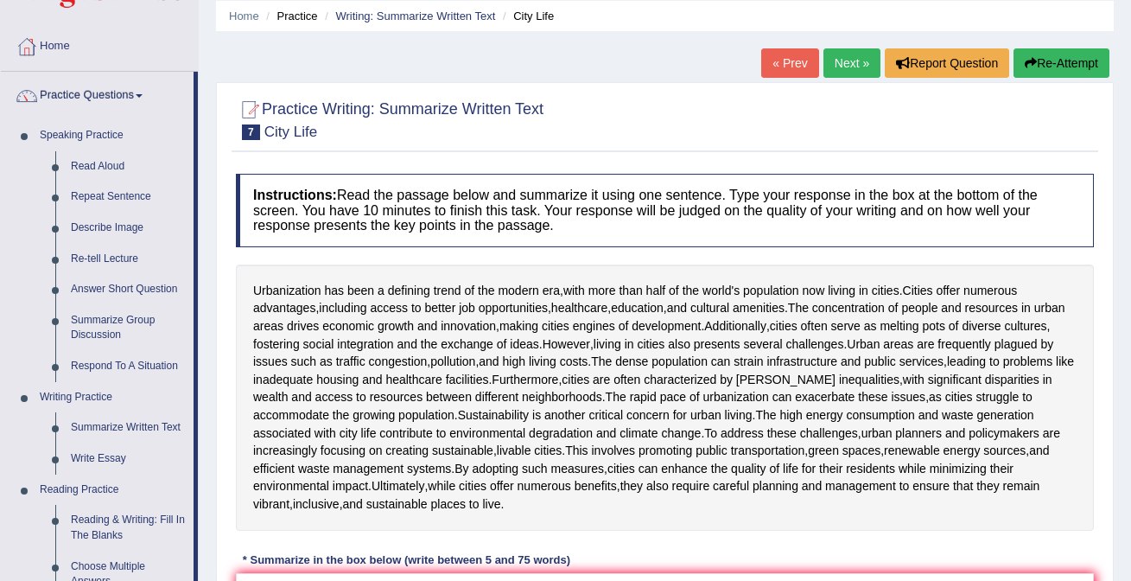
drag, startPoint x: 569, startPoint y: 225, endPoint x: 505, endPoint y: 198, distance: 69.3
click at [505, 198] on h4 "Instructions: Read the passage below and summarize it using one sentence. Type …" at bounding box center [665, 210] width 858 height 73
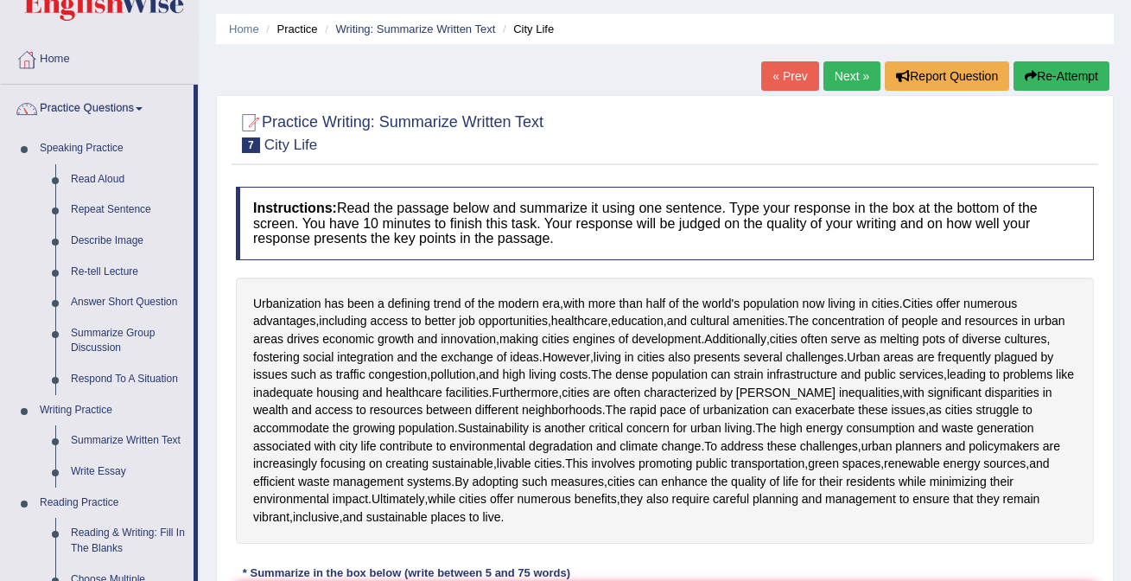
scroll to position [49, 0]
